Goal: Check status: Check status

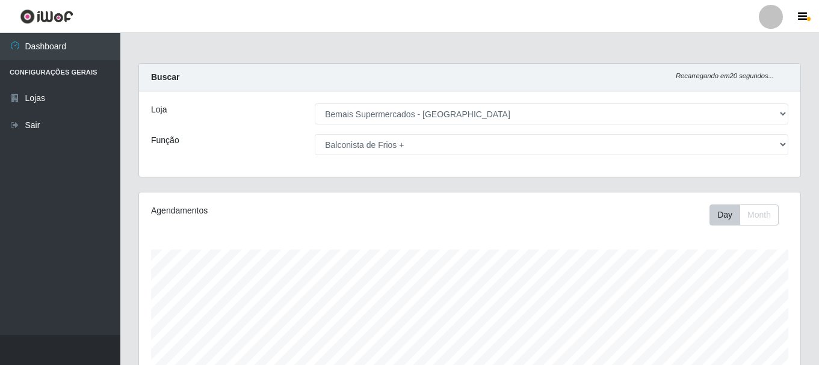
select select "249"
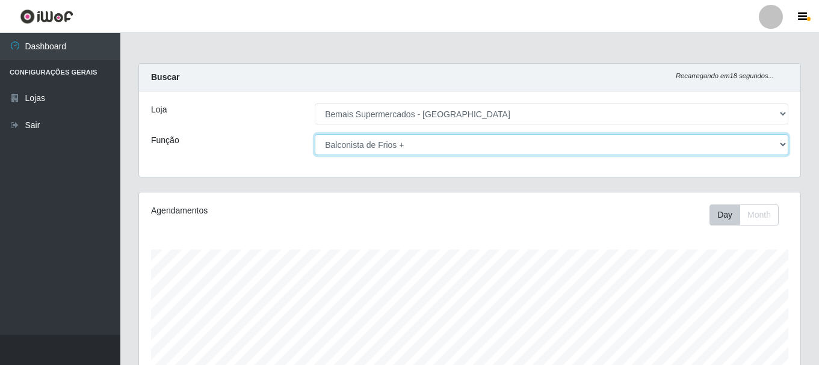
click at [577, 146] on select "[Selecione...] ASG ASG + ASG ++ Auxiliar de Depósito Auxiliar de Depósito + Aux…" at bounding box center [551, 144] width 473 height 21
select select "72"
click at [315, 134] on select "[Selecione...] ASG ASG + ASG ++ Auxiliar de Depósito Auxiliar de Depósito + Aux…" at bounding box center [551, 144] width 473 height 21
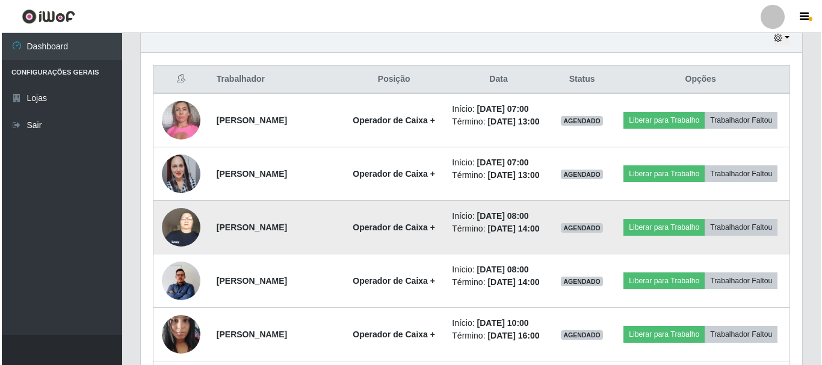
scroll to position [554, 0]
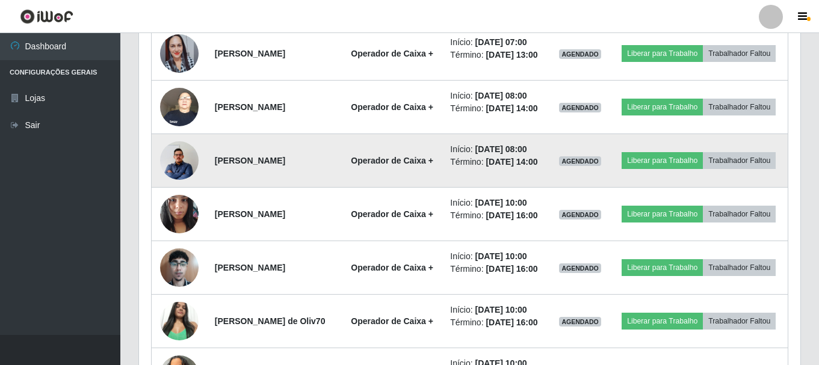
click at [176, 185] on img at bounding box center [179, 160] width 38 height 49
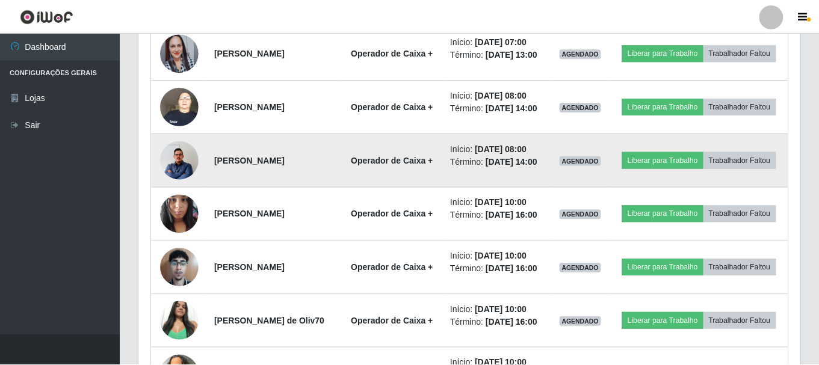
scroll to position [250, 655]
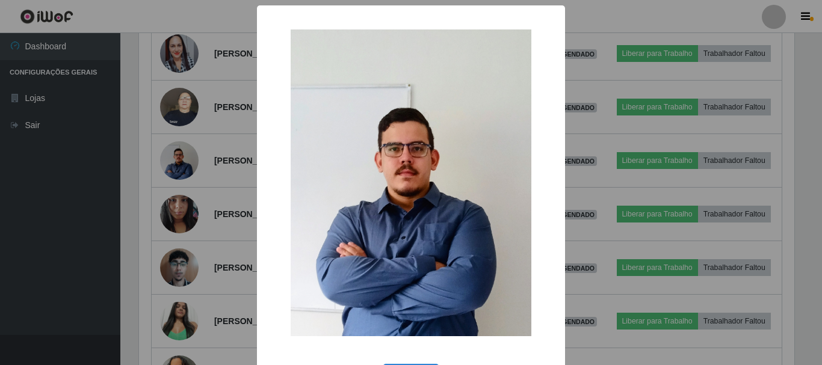
click at [177, 189] on div "× OK Cancel" at bounding box center [411, 182] width 822 height 365
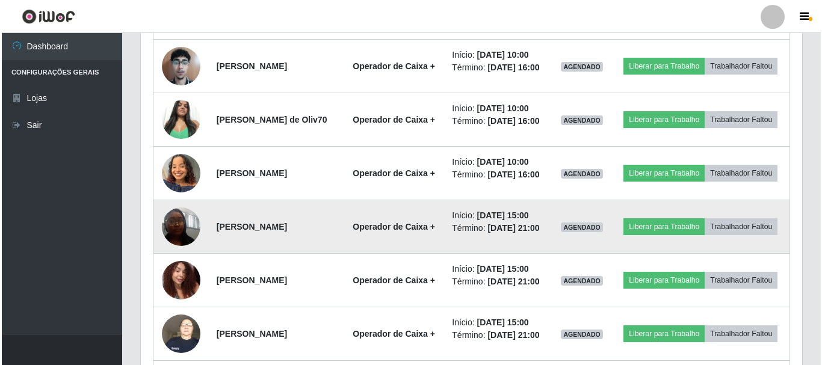
scroll to position [734, 0]
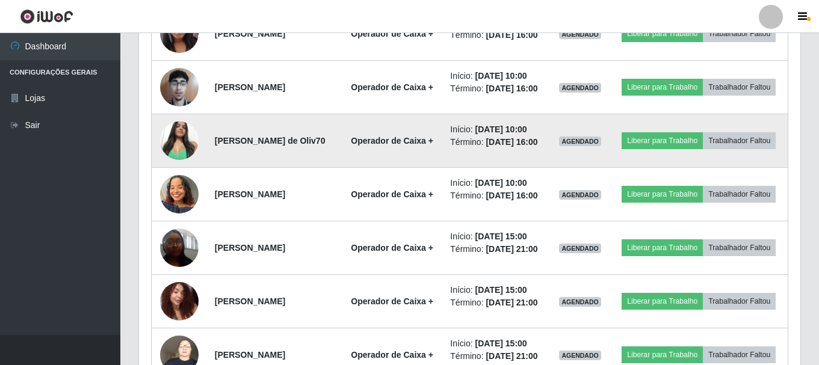
click at [170, 166] on img at bounding box center [179, 140] width 38 height 51
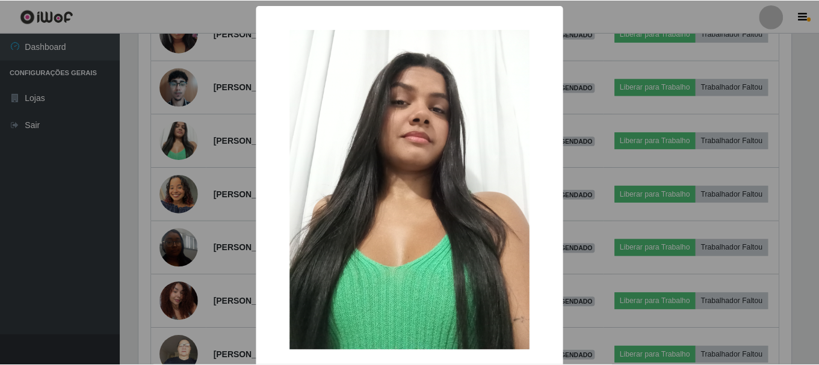
scroll to position [250, 655]
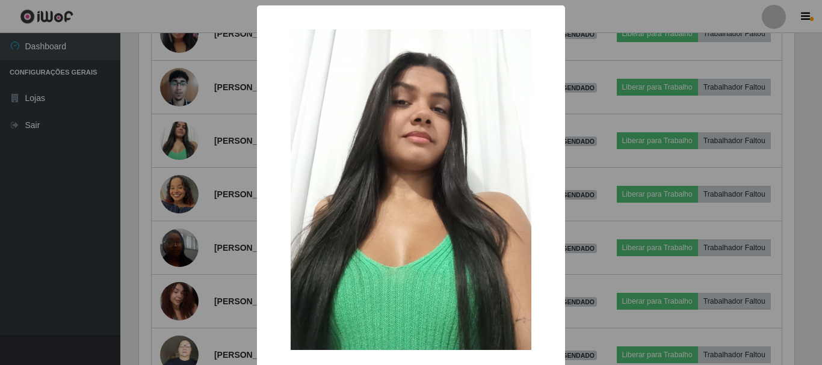
drag, startPoint x: 620, startPoint y: 176, endPoint x: 612, endPoint y: 176, distance: 7.8
click at [619, 176] on div "× OK Cancel" at bounding box center [411, 182] width 822 height 365
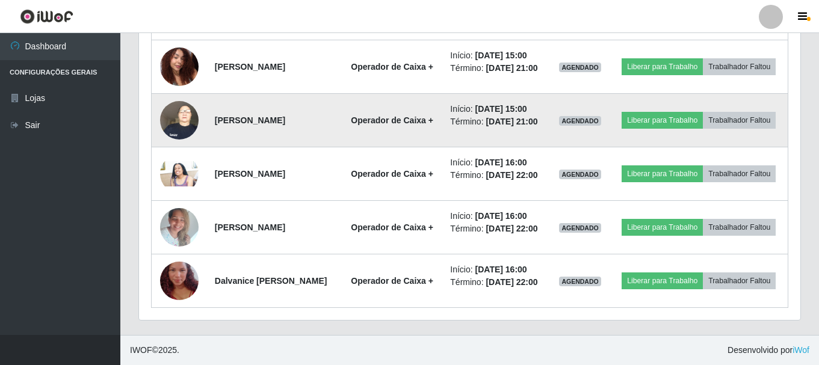
scroll to position [1095, 0]
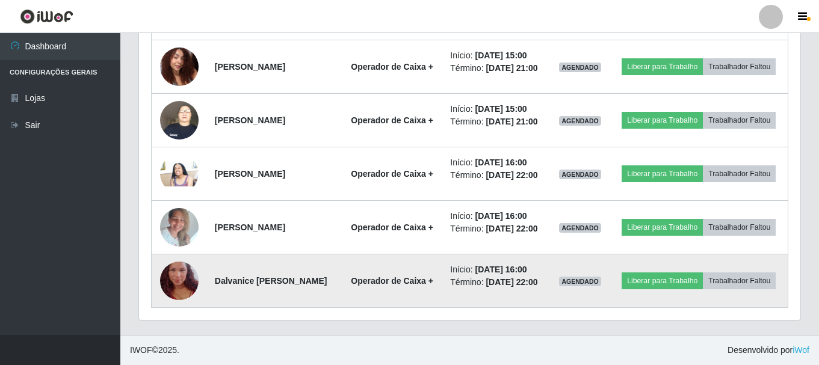
click at [168, 269] on img at bounding box center [179, 281] width 38 height 69
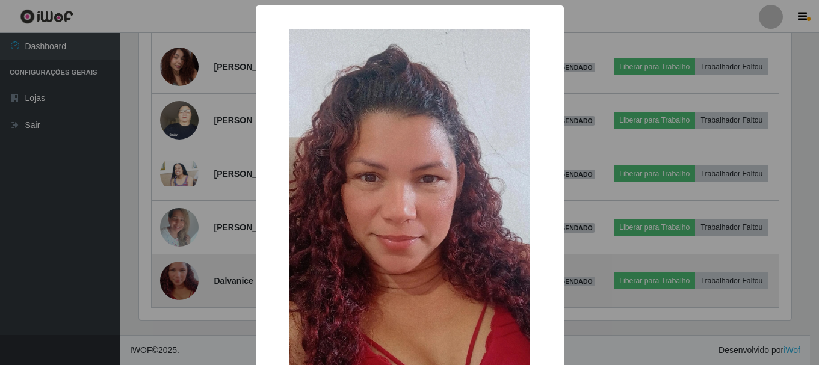
scroll to position [250, 655]
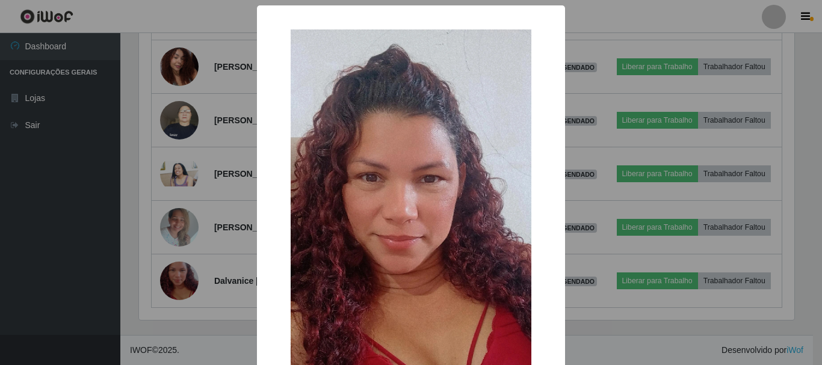
click at [575, 168] on div "× OK Cancel" at bounding box center [411, 182] width 822 height 365
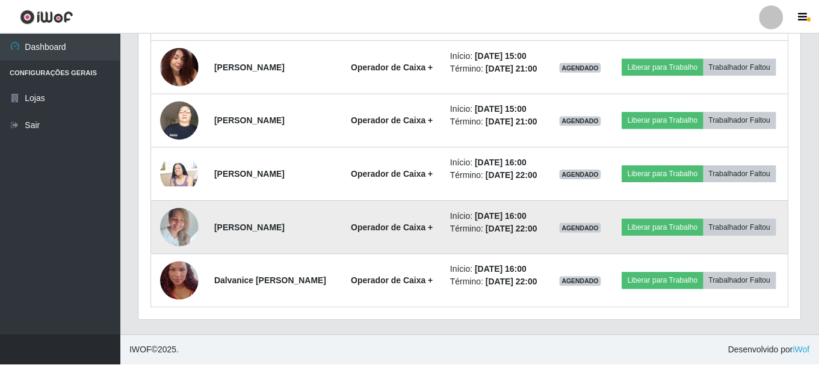
scroll to position [250, 661]
